Goal: Find specific page/section: Find specific page/section

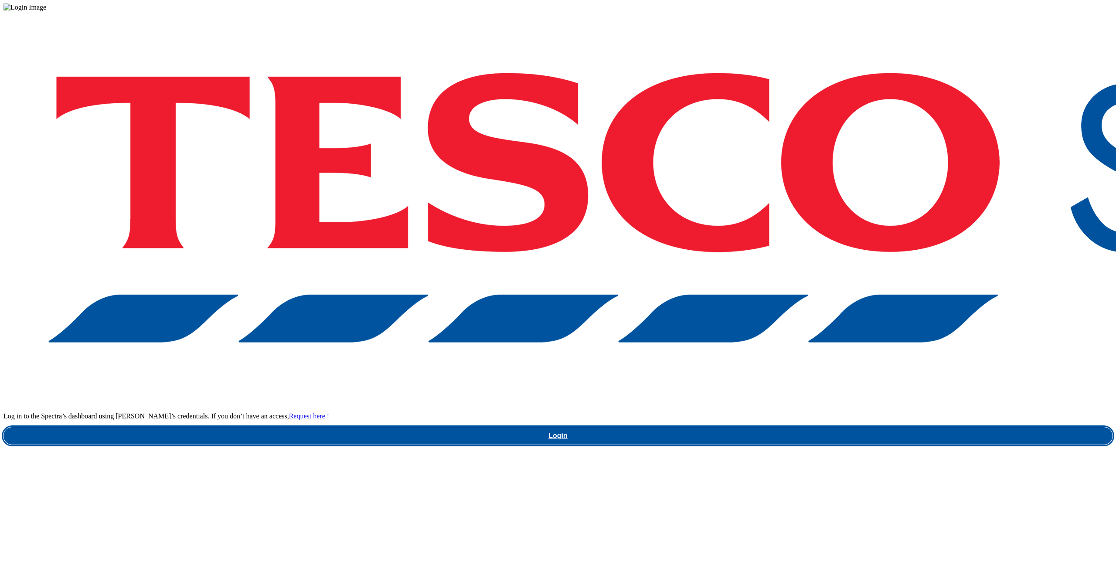
click at [772, 427] on link "Login" at bounding box center [558, 435] width 1110 height 17
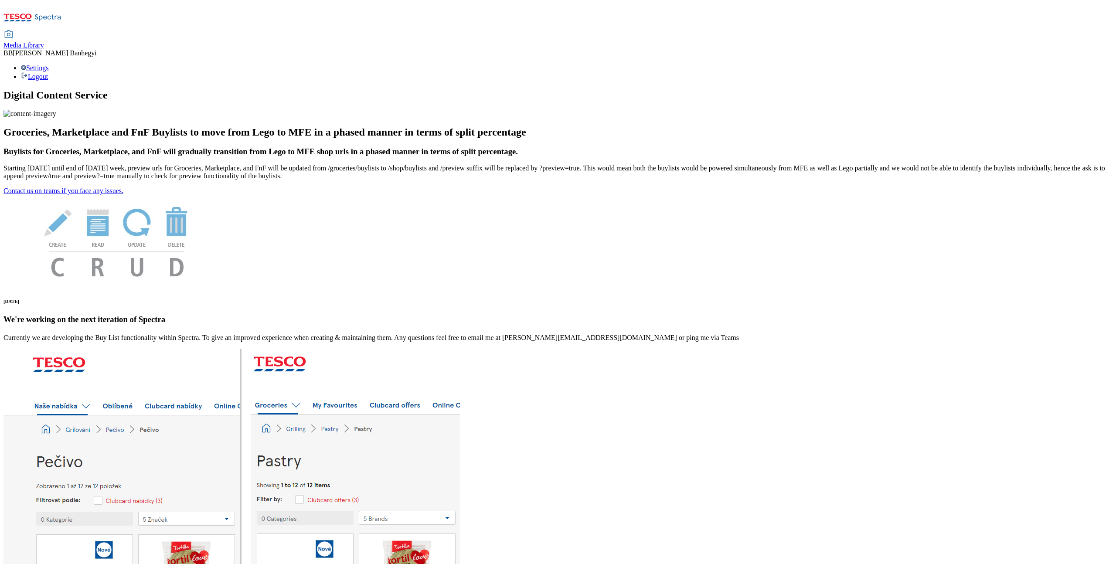
click at [44, 41] on div "Media Library" at bounding box center [23, 45] width 41 height 8
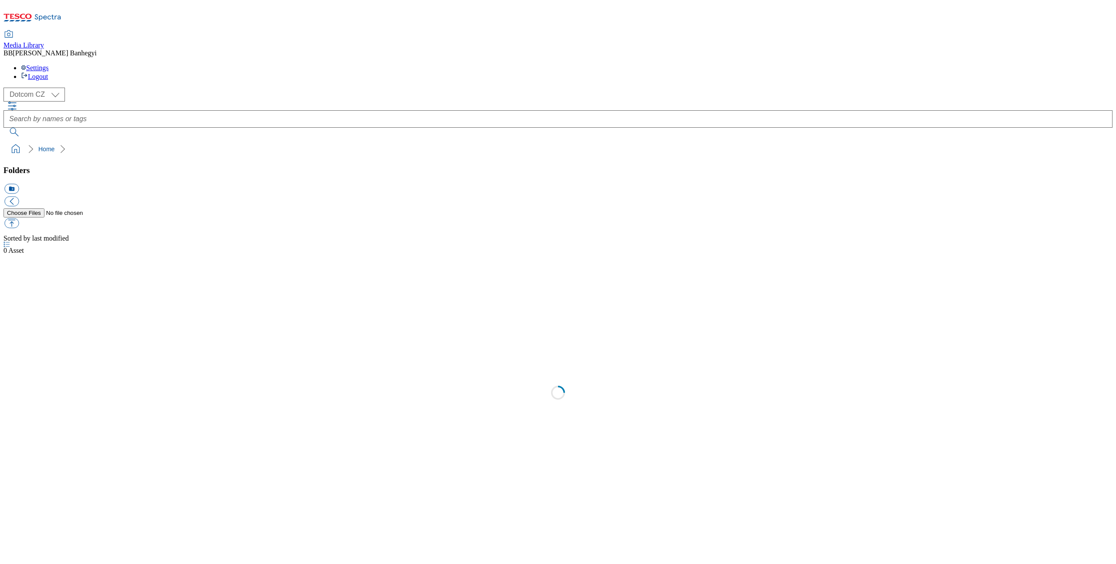
select select "flare-dotcom-cz"
click at [294, 88] on div "( optional ) Dotcom CZ Dotcom SK Dotcom UK Dotcom CZ Home" at bounding box center [558, 123] width 1110 height 70
